Goal: Task Accomplishment & Management: Use online tool/utility

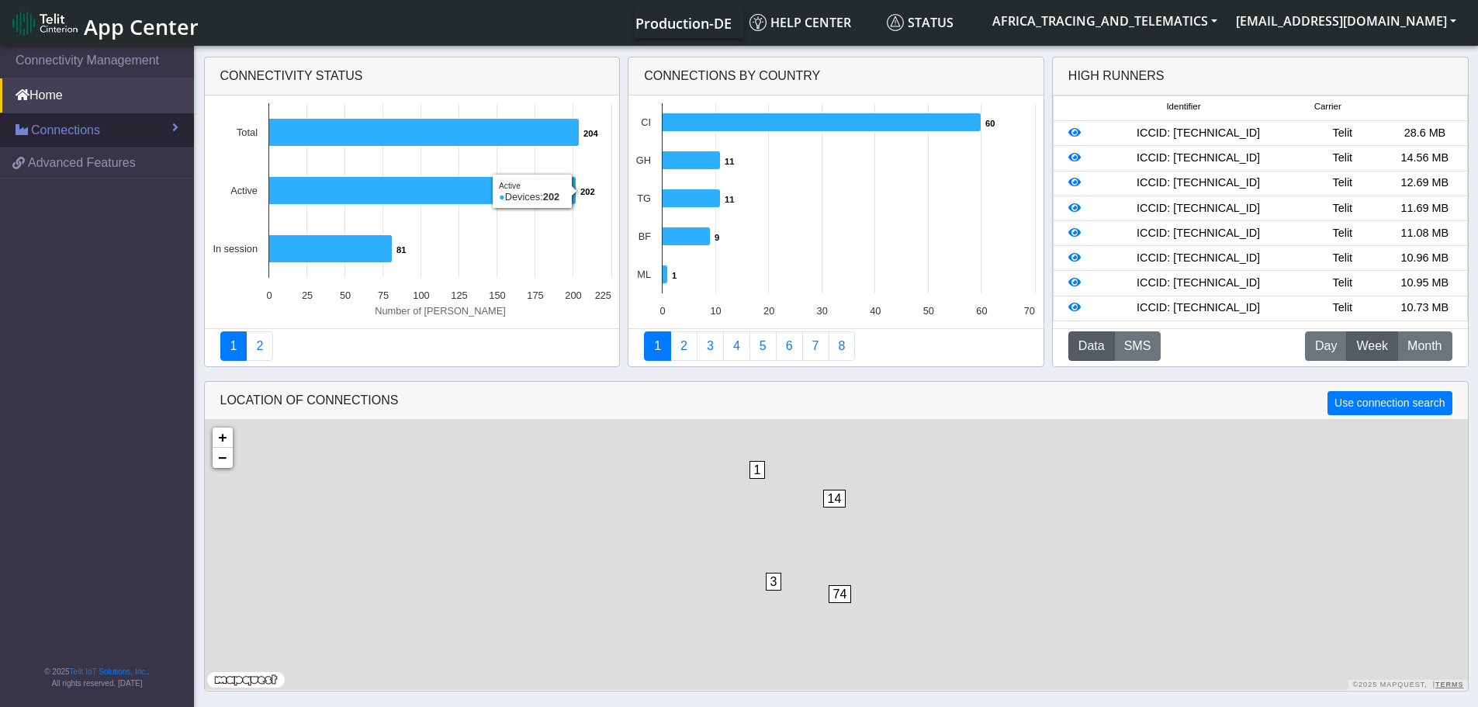
click at [41, 132] on span "Connections" at bounding box center [65, 130] width 69 height 19
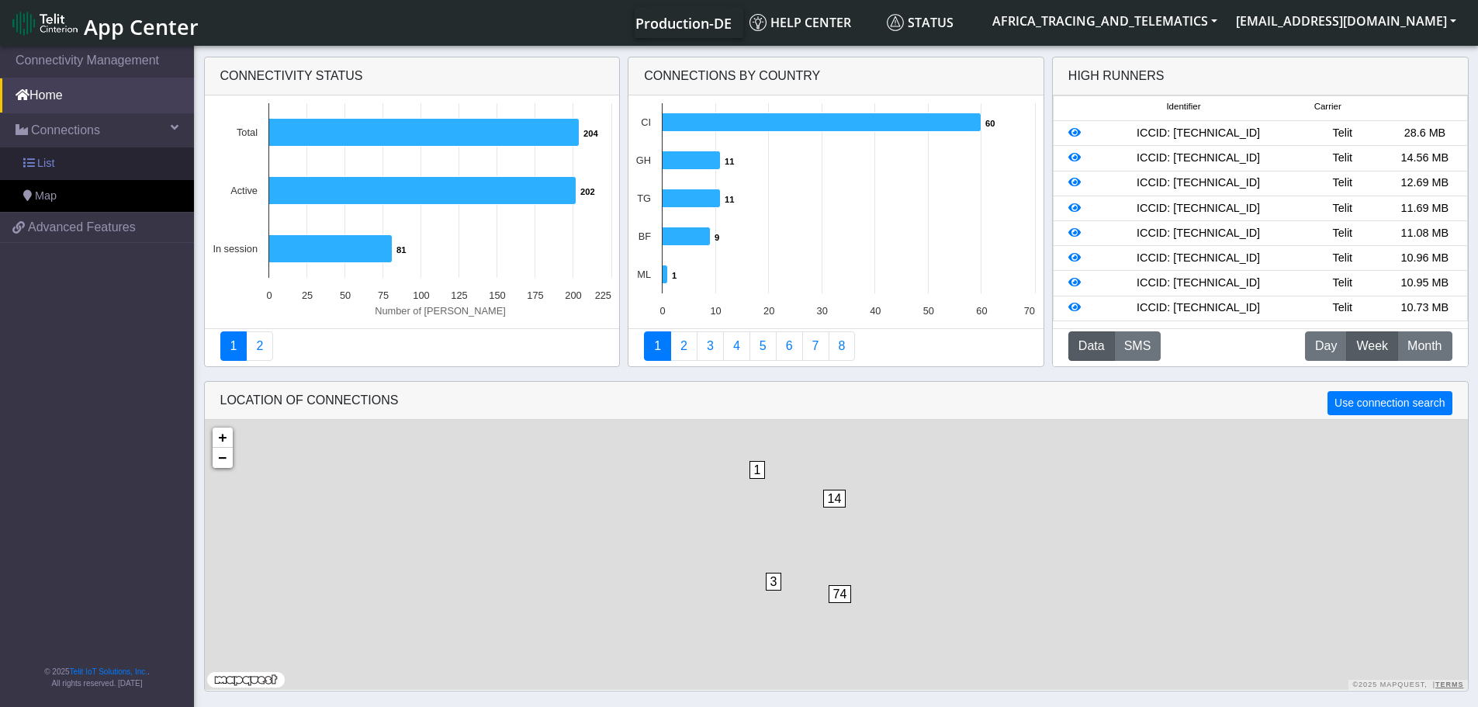
click at [47, 168] on span "List" at bounding box center [45, 163] width 17 height 17
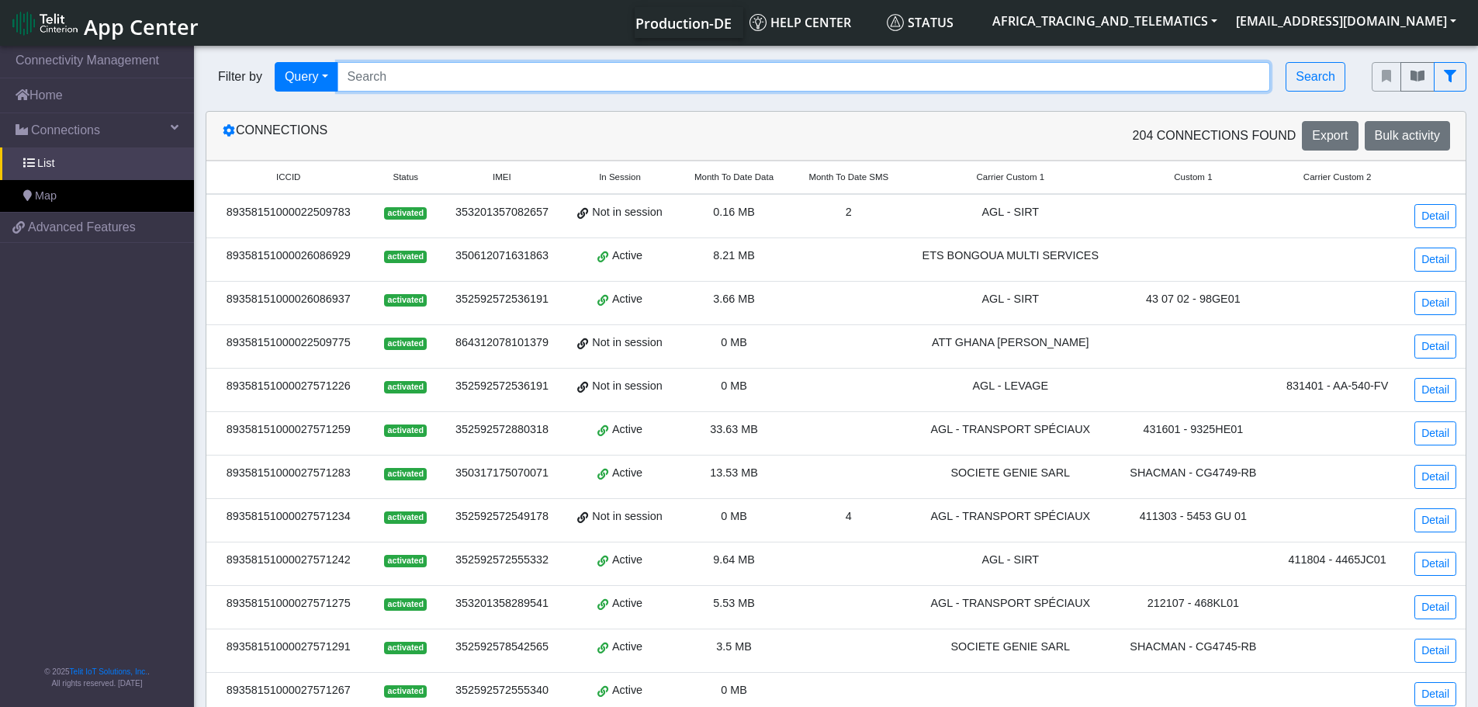
click at [442, 78] on input "Search..." at bounding box center [804, 76] width 933 height 29
paste input "89358151000027571523"
type input "89358151000027571523"
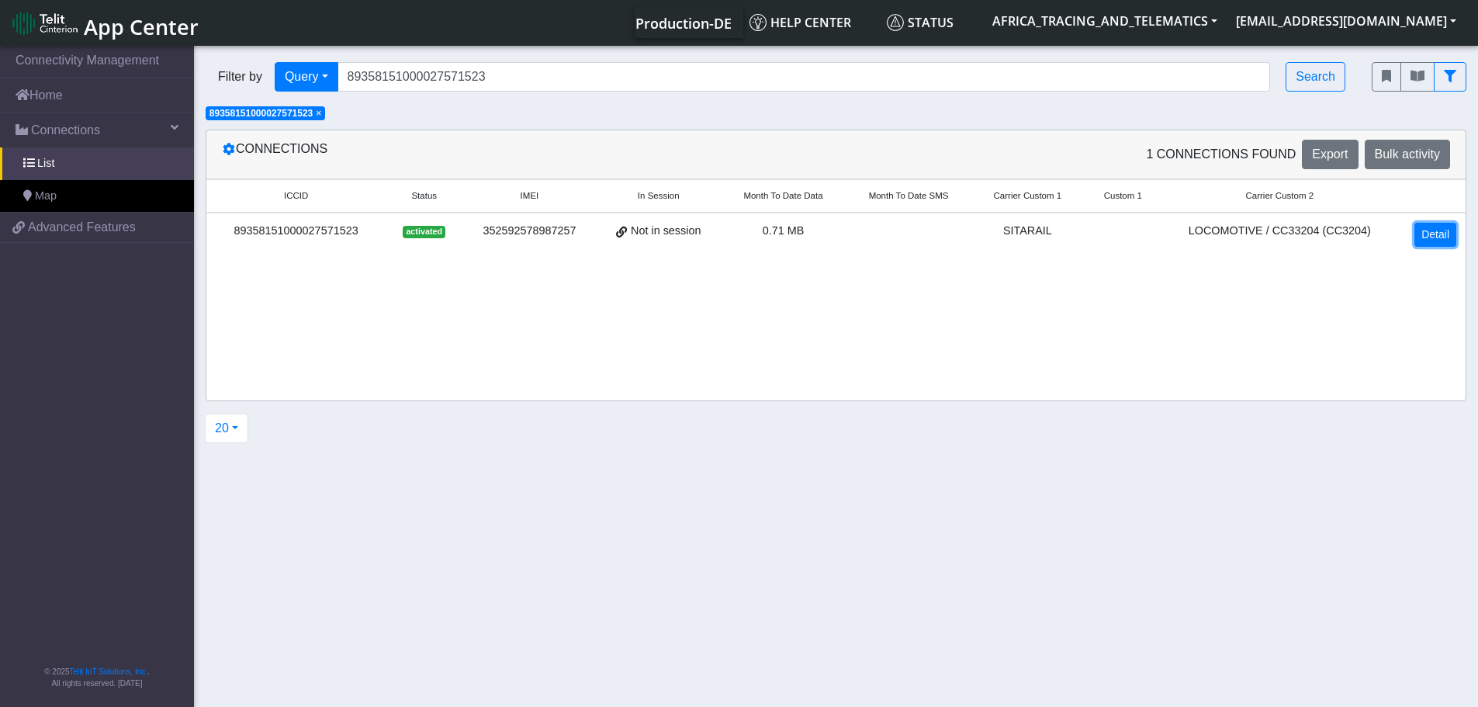
click at [1440, 232] on link "Detail" at bounding box center [1436, 235] width 42 height 24
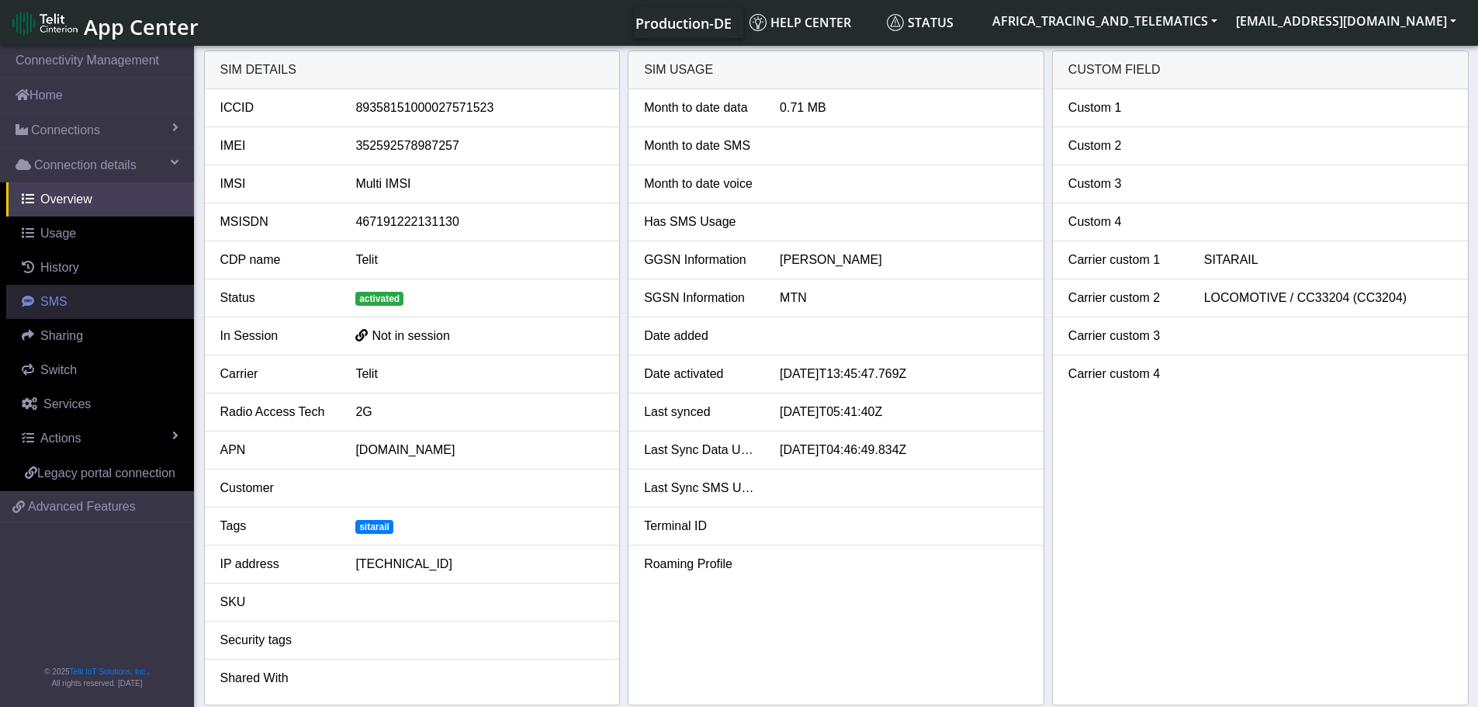
click at [93, 302] on link "SMS" at bounding box center [100, 302] width 188 height 34
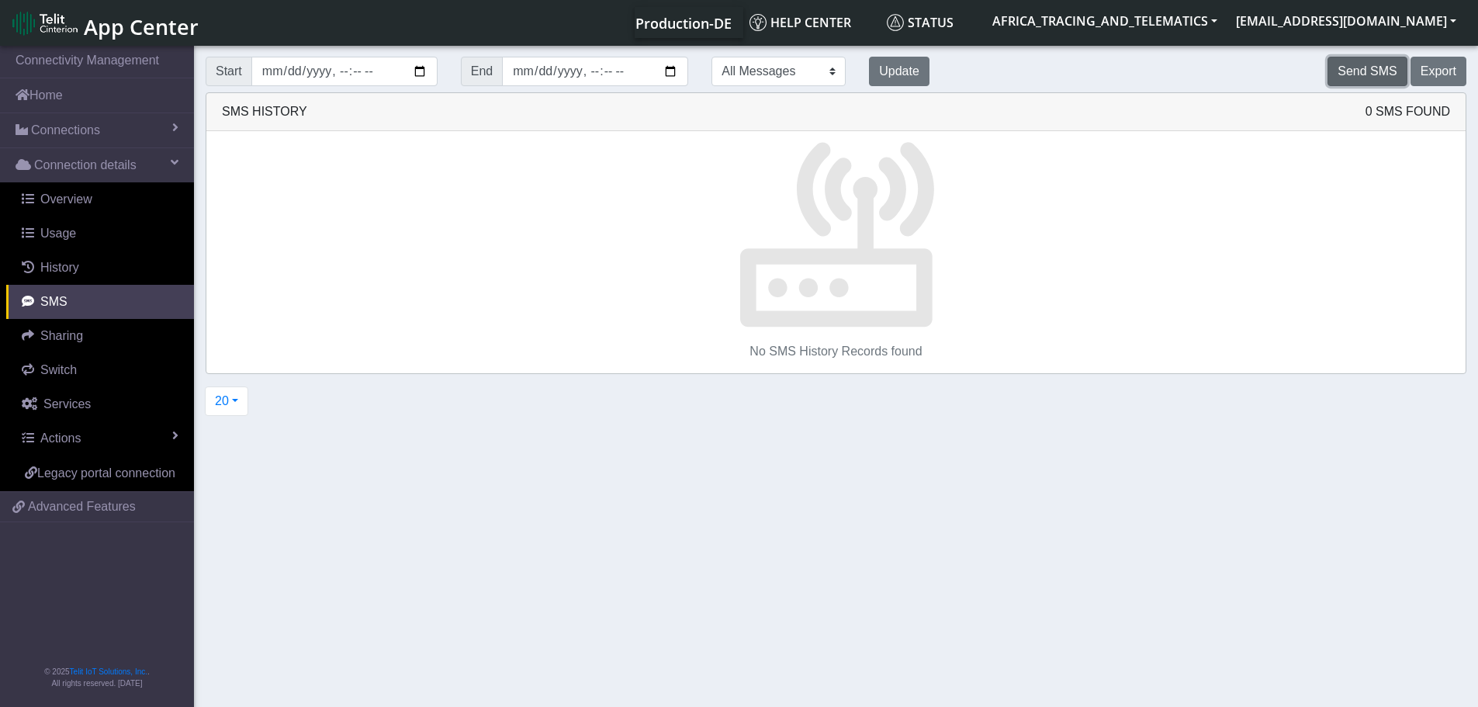
click at [1373, 72] on button "Send SMS" at bounding box center [1367, 71] width 79 height 29
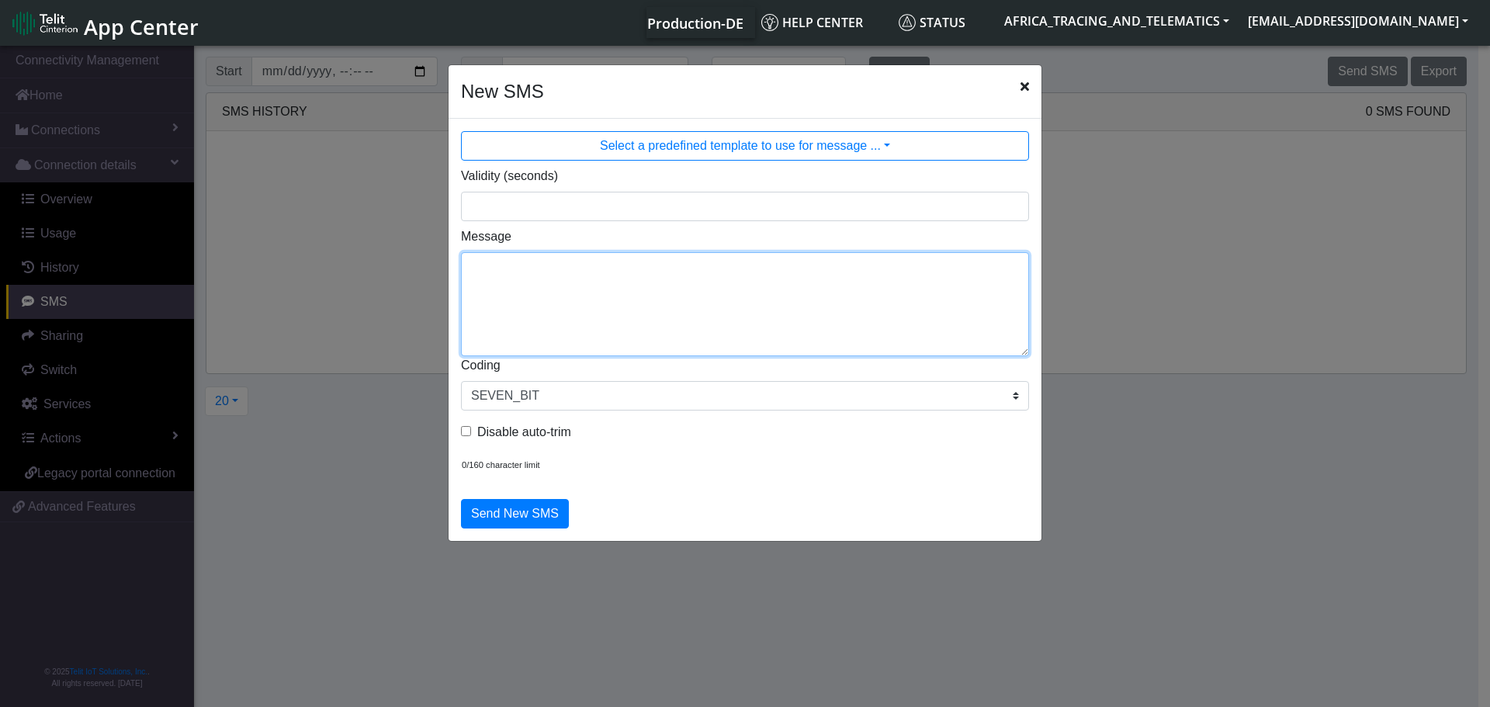
click at [636, 318] on textarea "Message" at bounding box center [745, 304] width 568 height 104
type textarea "F M ggps"
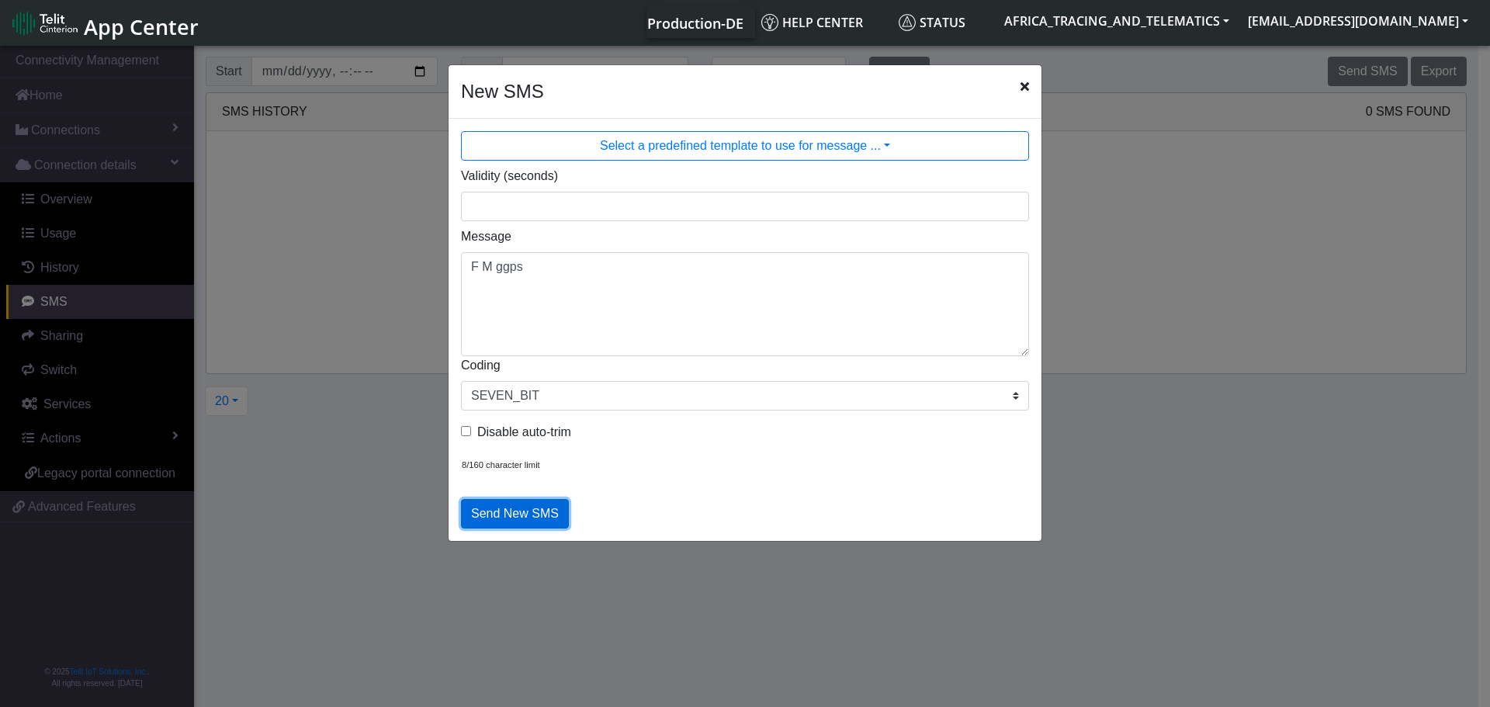
click at [514, 523] on button "Send New SMS" at bounding box center [515, 513] width 108 height 29
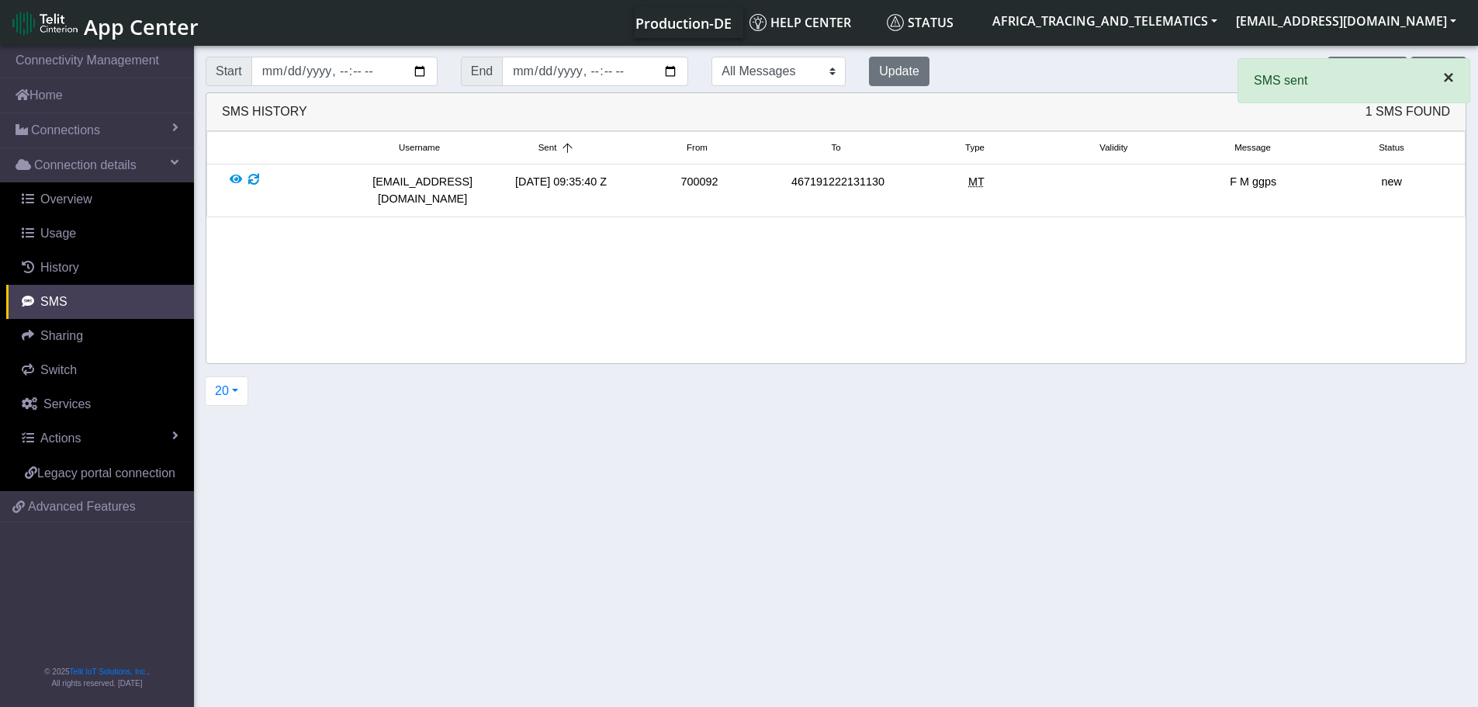
click at [1443, 75] on span "×" at bounding box center [1448, 77] width 11 height 21
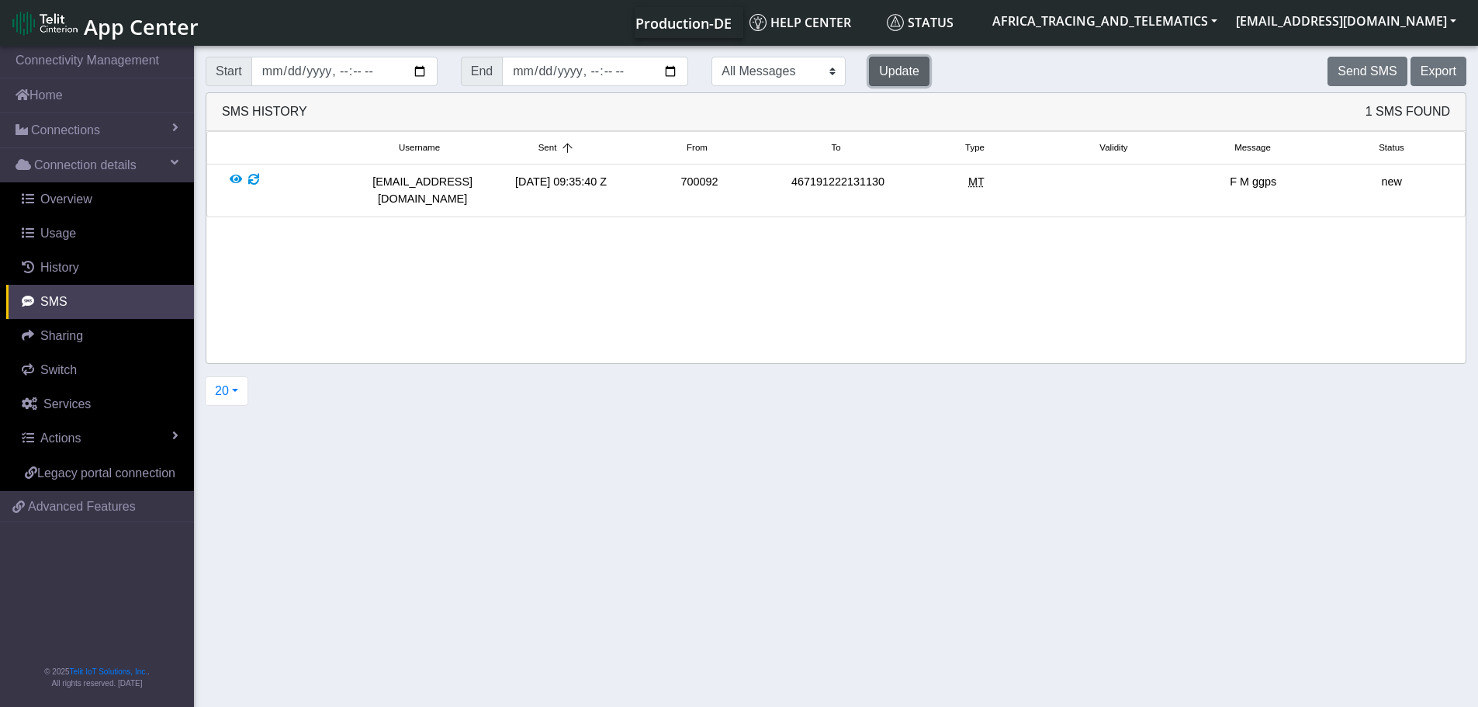
click at [869, 71] on button "Update" at bounding box center [899, 71] width 61 height 29
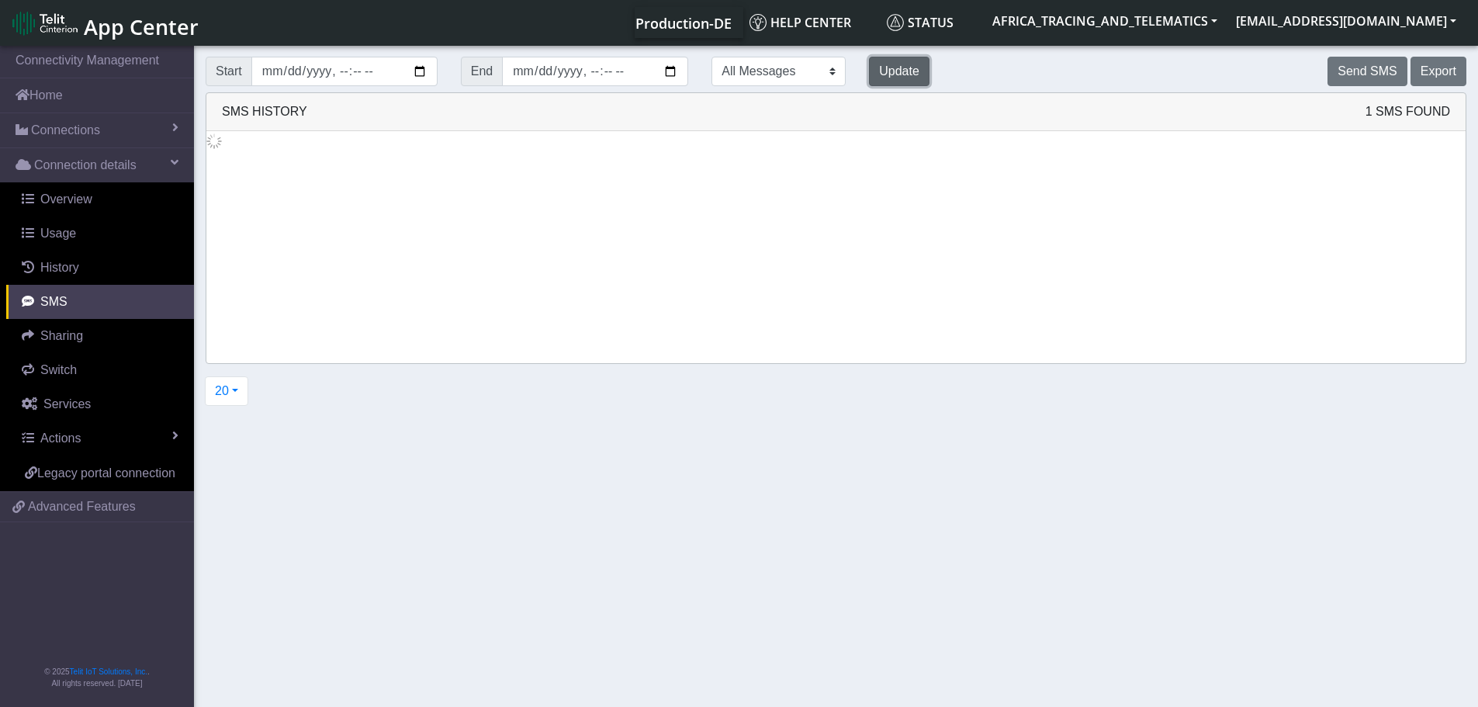
click at [869, 71] on button "Update" at bounding box center [899, 71] width 61 height 29
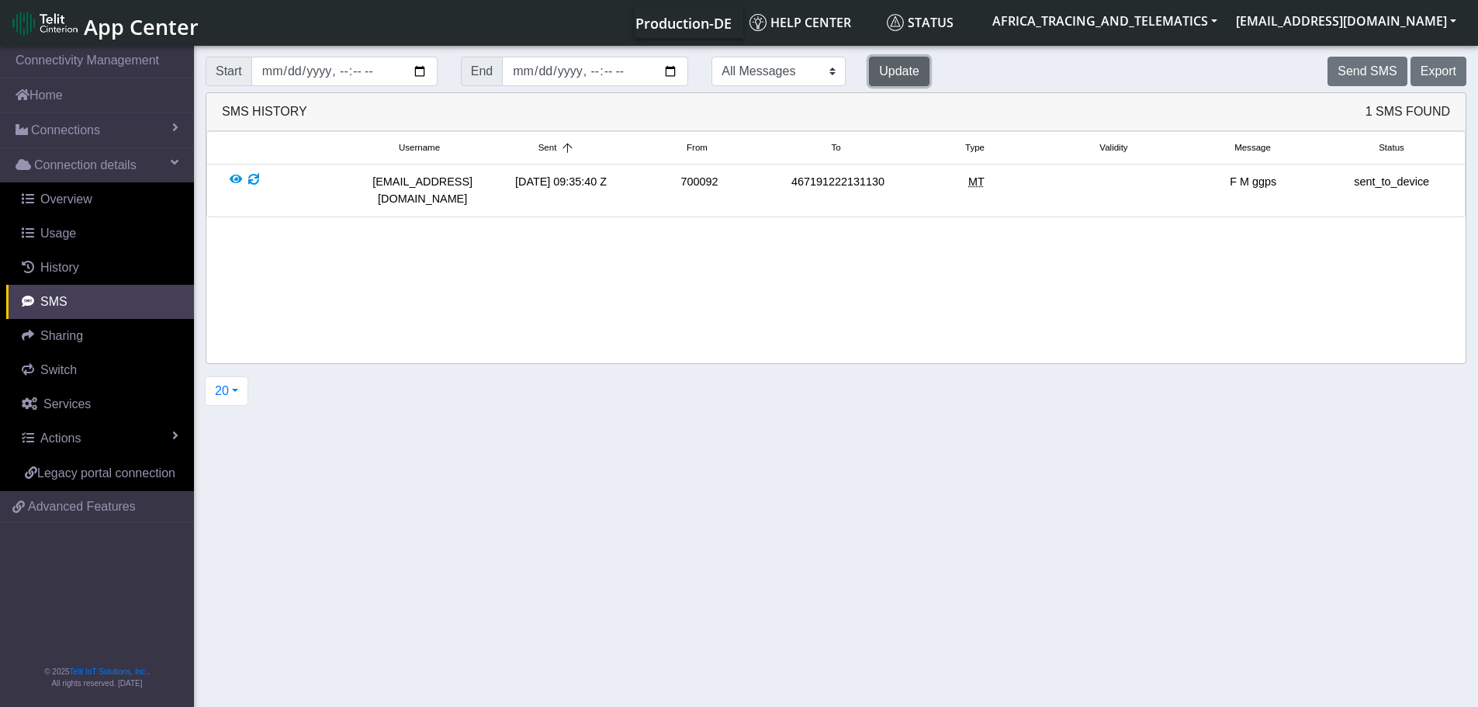
click at [869, 71] on button "Update" at bounding box center [899, 71] width 61 height 29
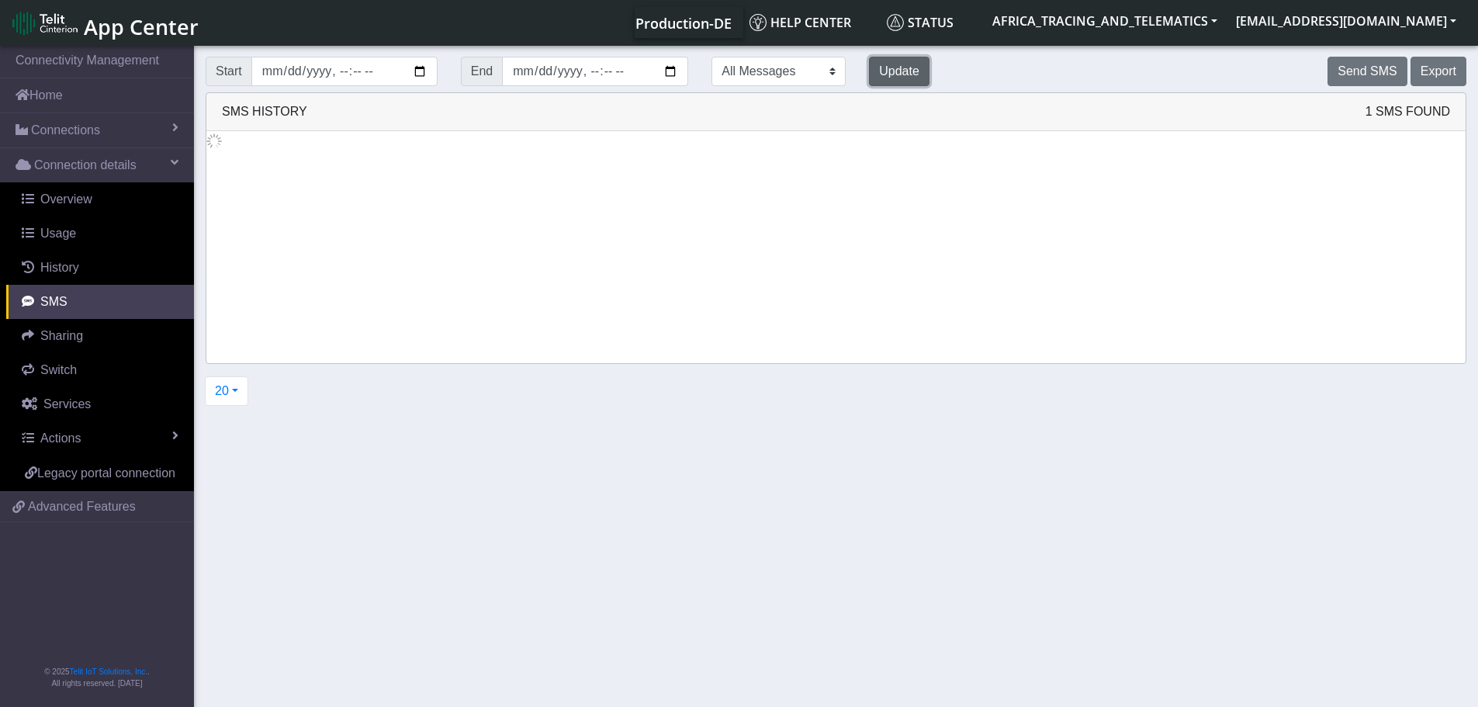
click at [869, 71] on button "Update" at bounding box center [899, 71] width 61 height 29
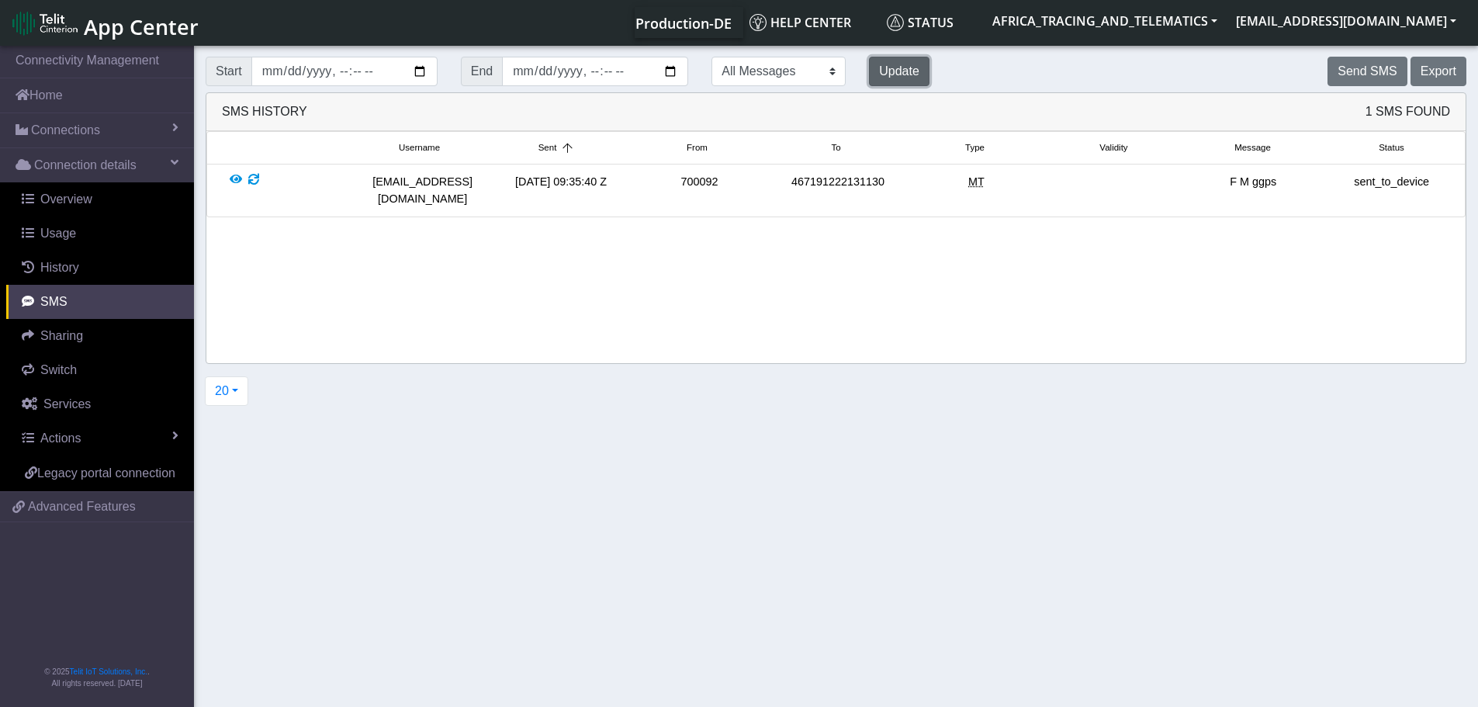
click at [869, 71] on button "Update" at bounding box center [899, 71] width 61 height 29
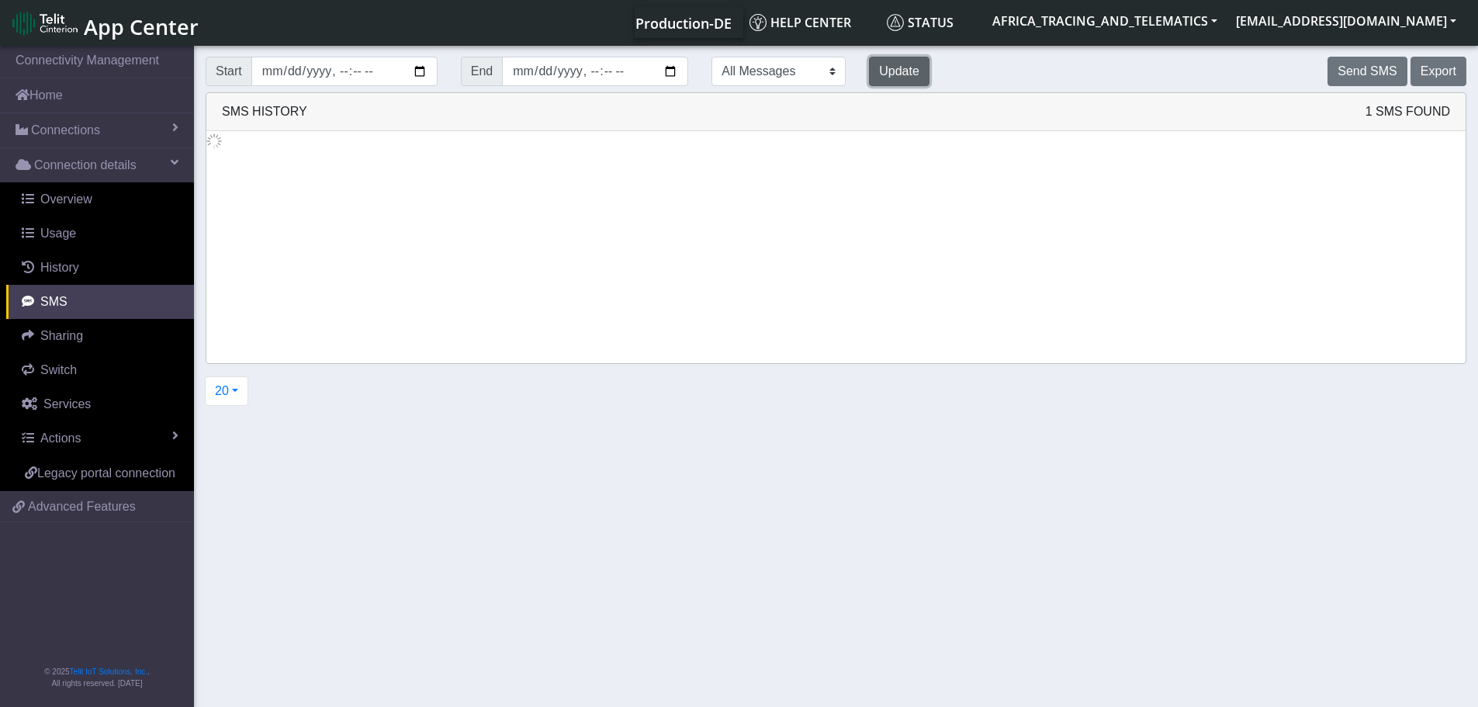
click at [869, 71] on button "Update" at bounding box center [899, 71] width 61 height 29
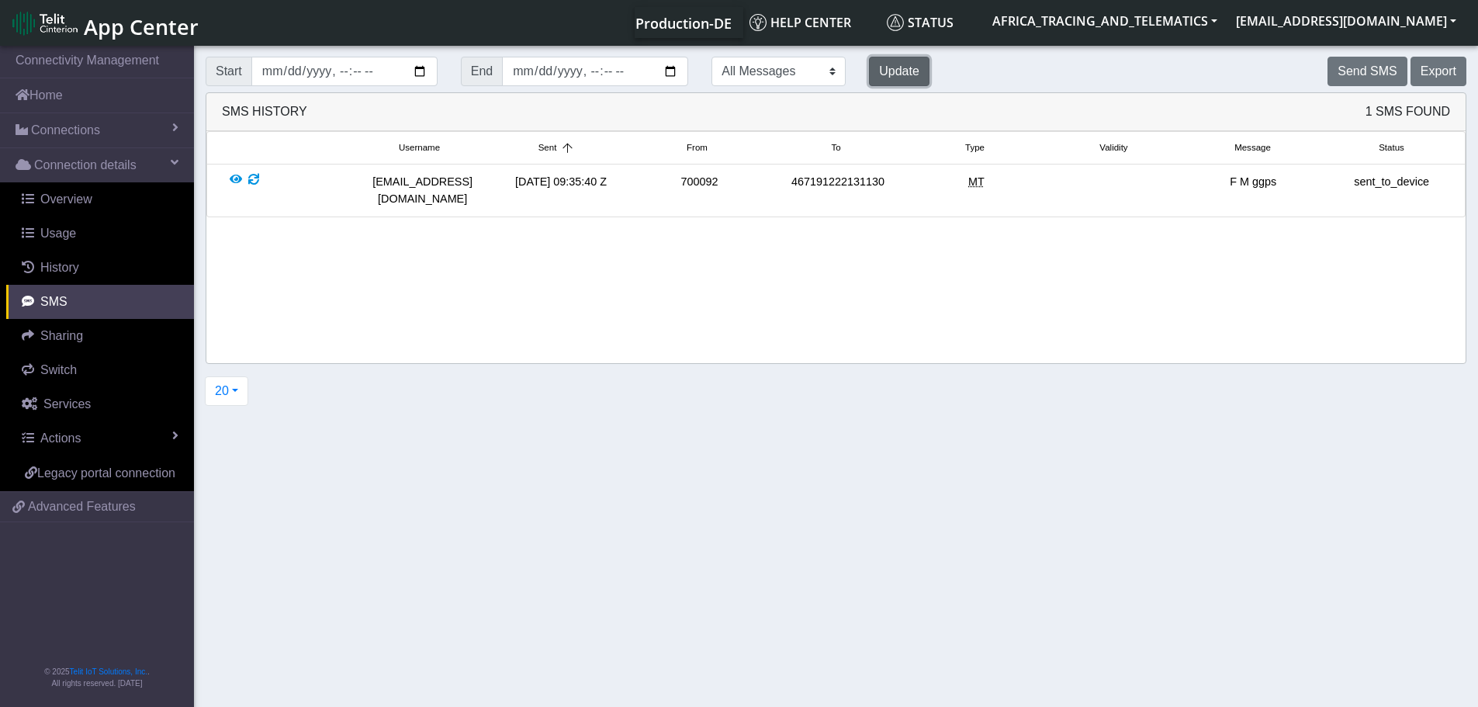
click at [869, 71] on button "Update" at bounding box center [899, 71] width 61 height 29
click at [1377, 77] on button "Send SMS" at bounding box center [1367, 71] width 79 height 29
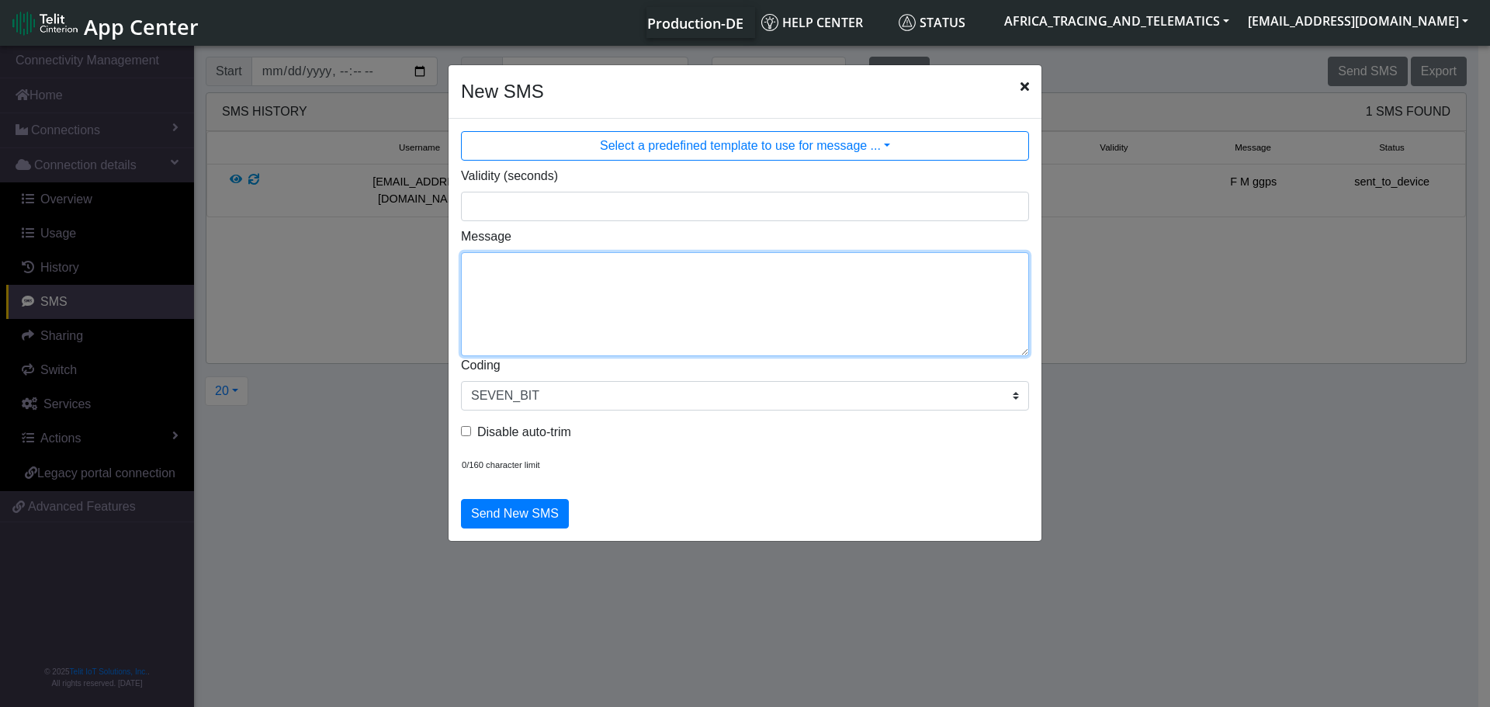
click at [656, 290] on textarea "Message" at bounding box center [745, 304] width 568 height 104
type textarea "F M cpureset"
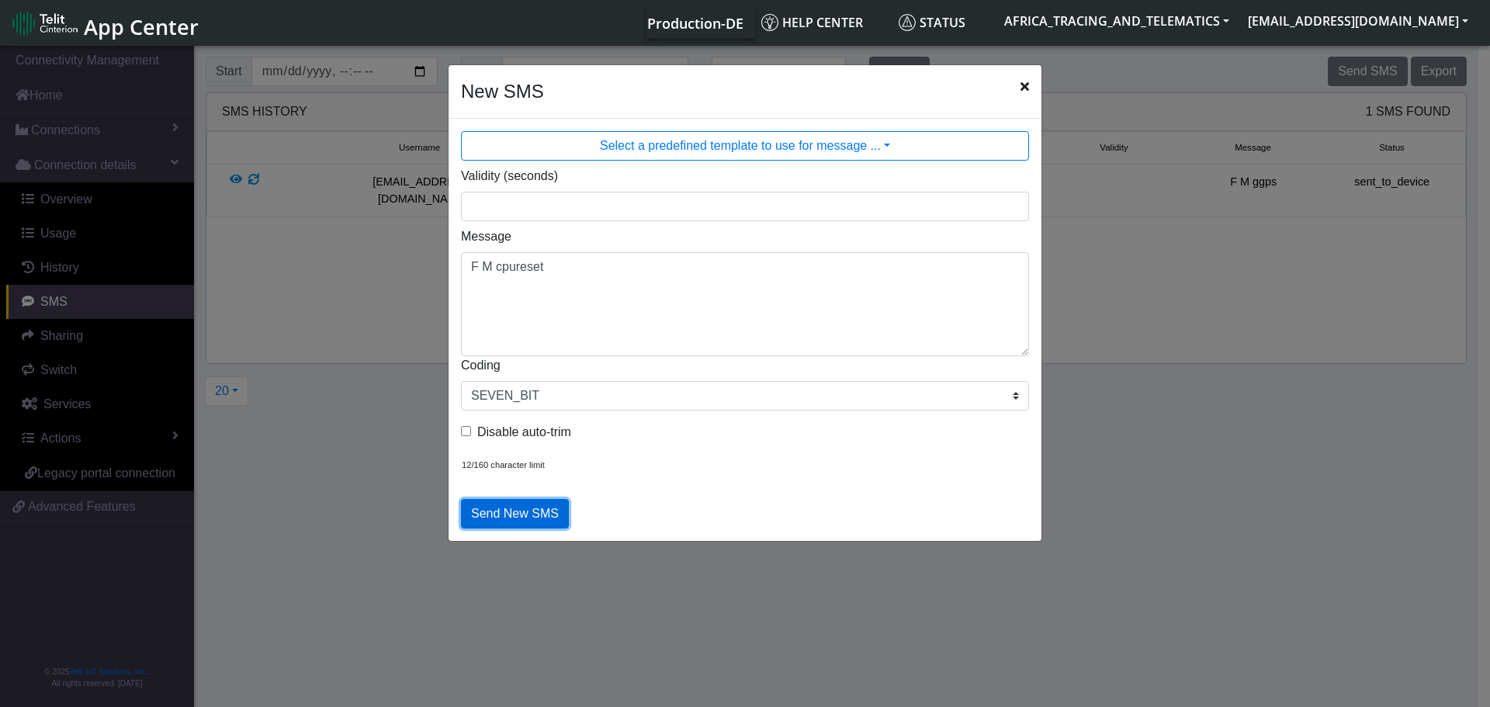
click at [538, 510] on button "Send New SMS" at bounding box center [515, 513] width 108 height 29
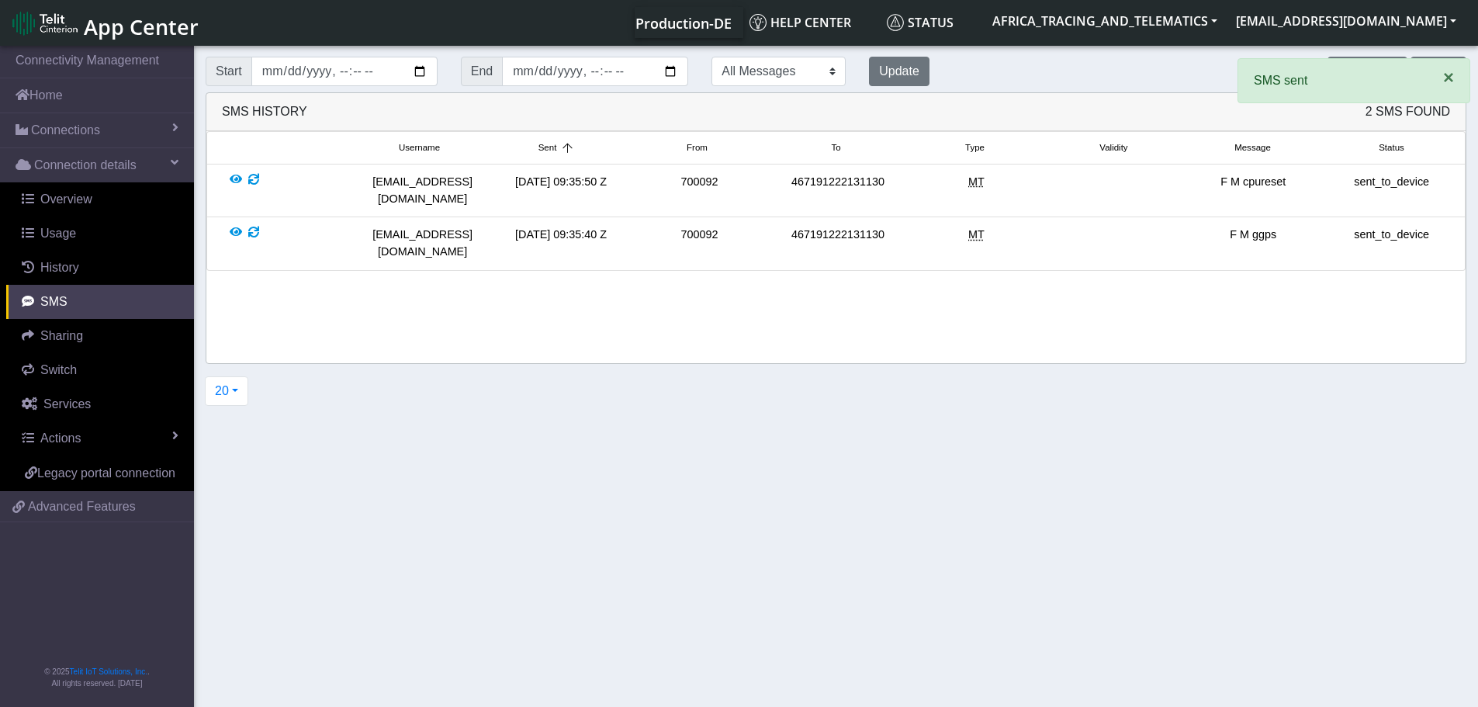
drag, startPoint x: 1447, startPoint y: 78, endPoint x: 1234, endPoint y: 71, distance: 213.5
click at [1446, 78] on span "×" at bounding box center [1448, 77] width 11 height 21
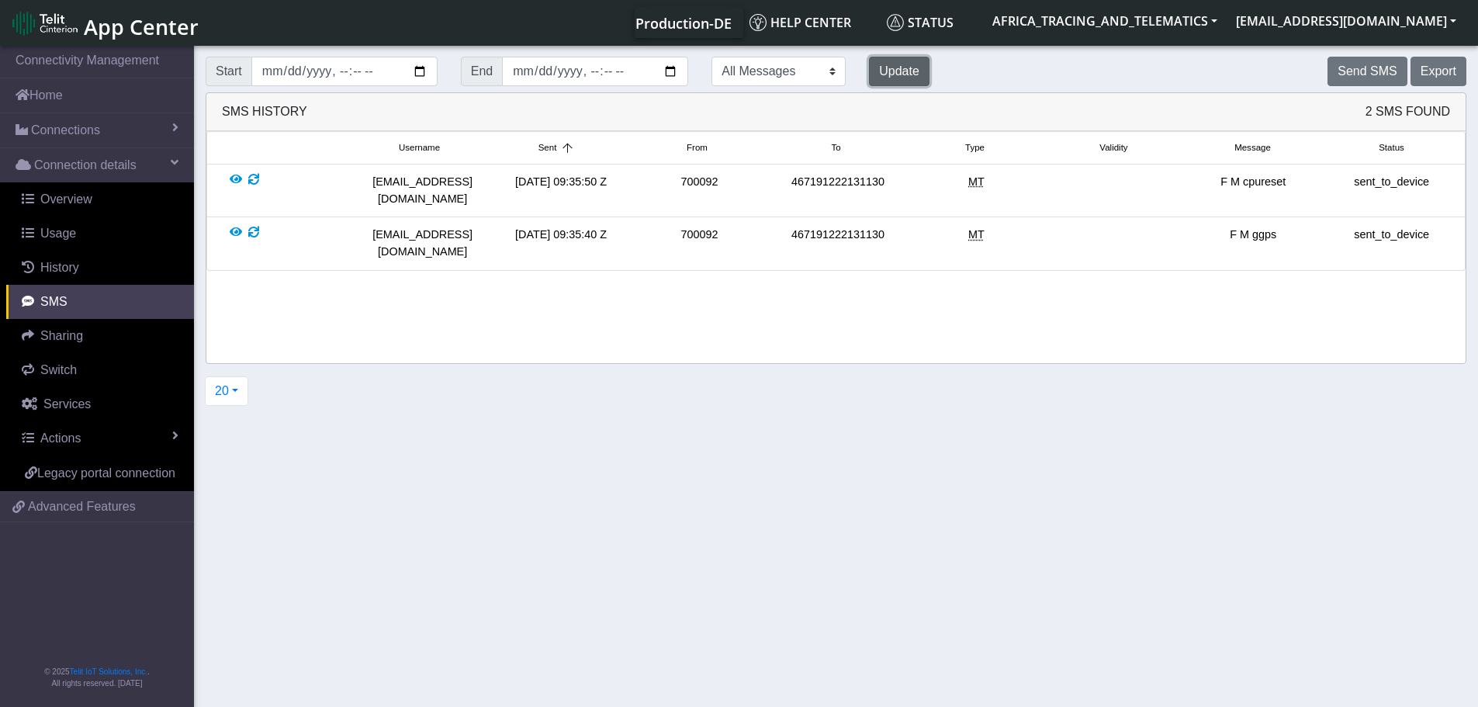
click at [869, 65] on button "Update" at bounding box center [899, 71] width 61 height 29
click at [869, 76] on button "Update" at bounding box center [899, 71] width 61 height 29
click at [869, 75] on button "Update" at bounding box center [899, 71] width 61 height 29
click at [252, 179] on div at bounding box center [253, 190] width 11 height 33
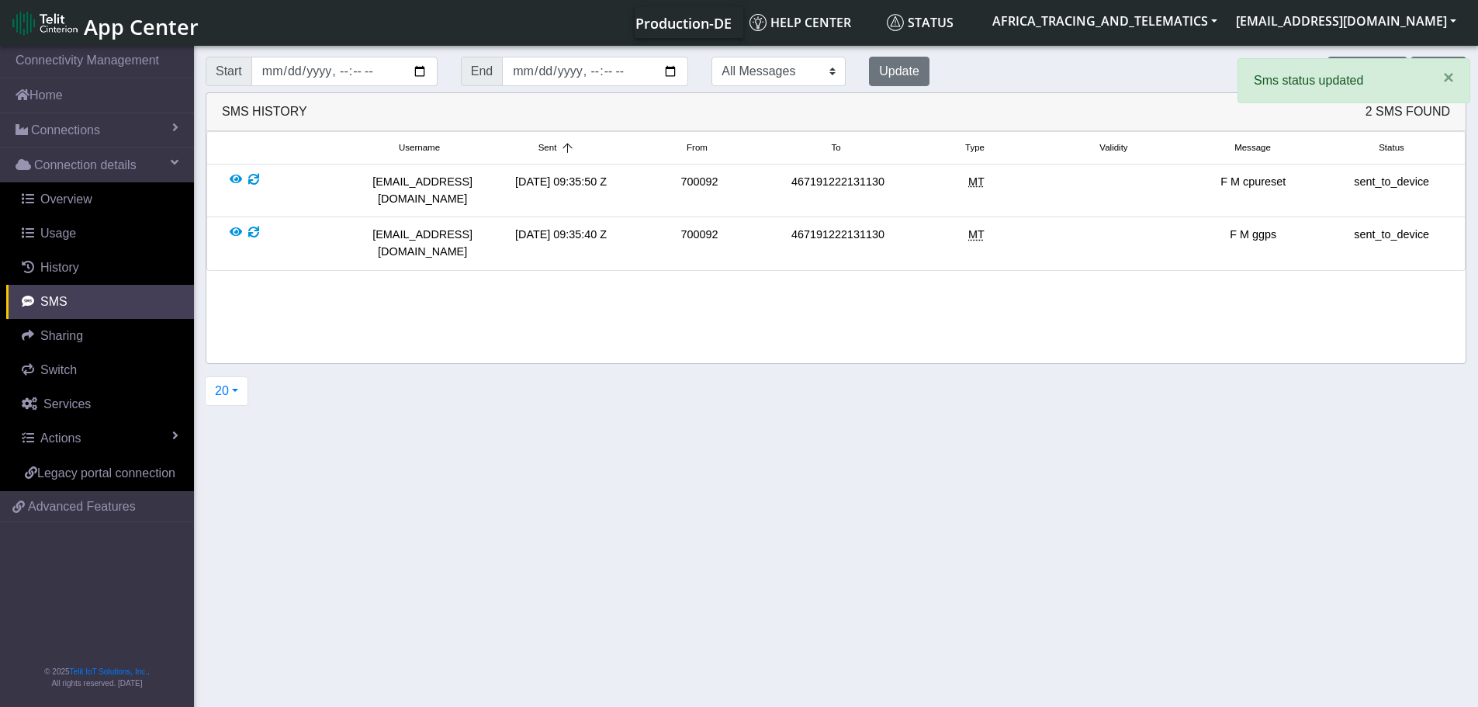
click at [228, 182] on div at bounding box center [296, 190] width 138 height 33
click at [232, 181] on div at bounding box center [236, 190] width 12 height 33
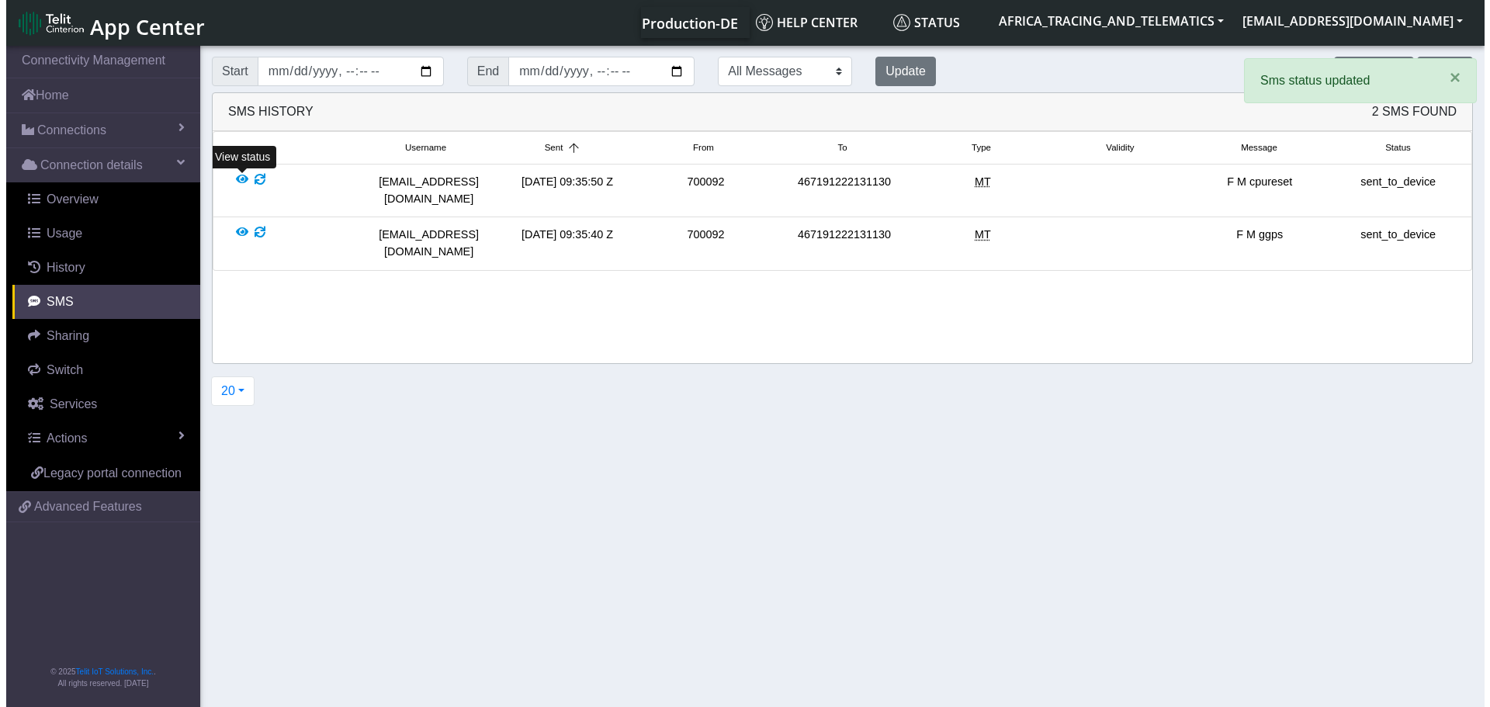
scroll to position [5, 0]
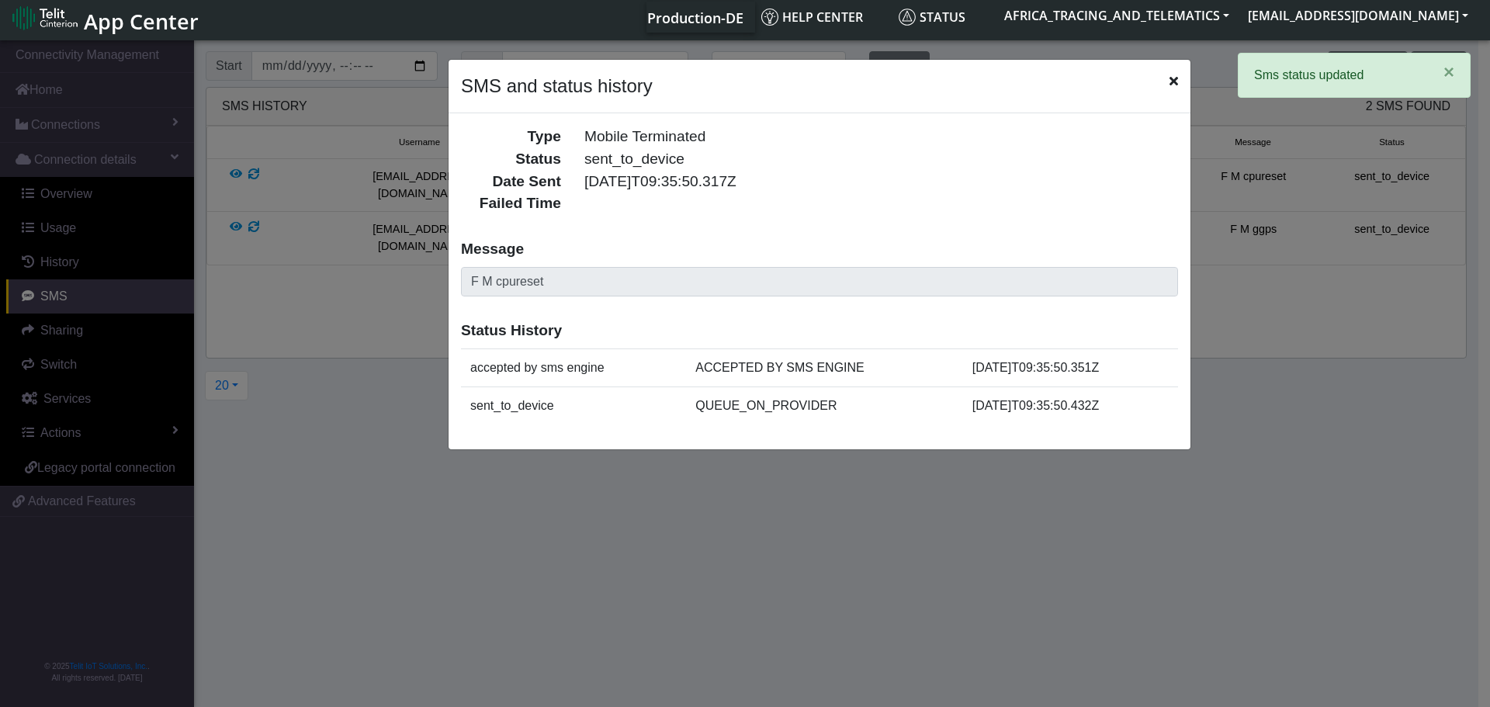
click at [1167, 88] on div "SMS and status history" at bounding box center [820, 87] width 742 height 54
